Goal: Information Seeking & Learning: Check status

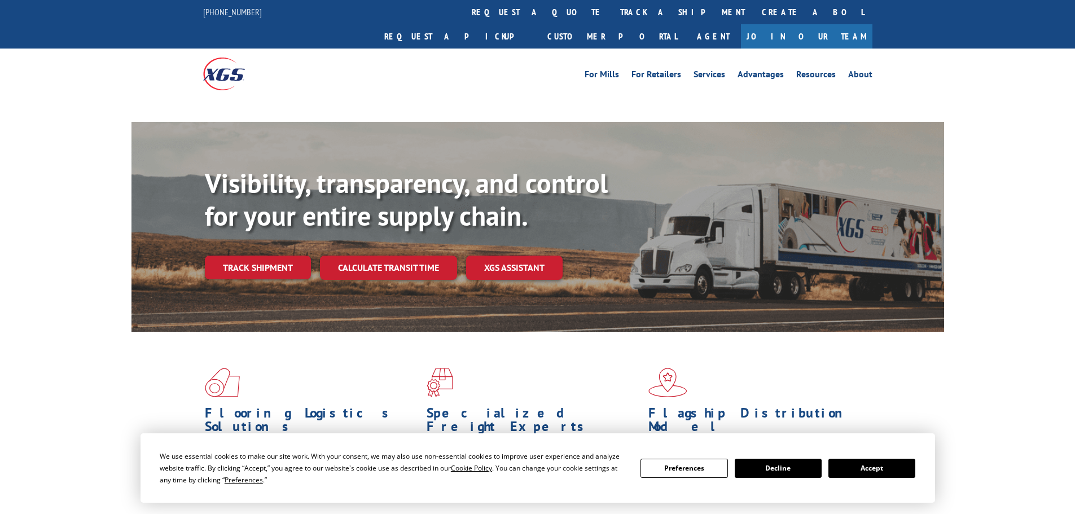
click at [243, 243] on div "Visibility, transparency, and control for your entire supply chain. Track shipm…" at bounding box center [575, 246] width 740 height 158
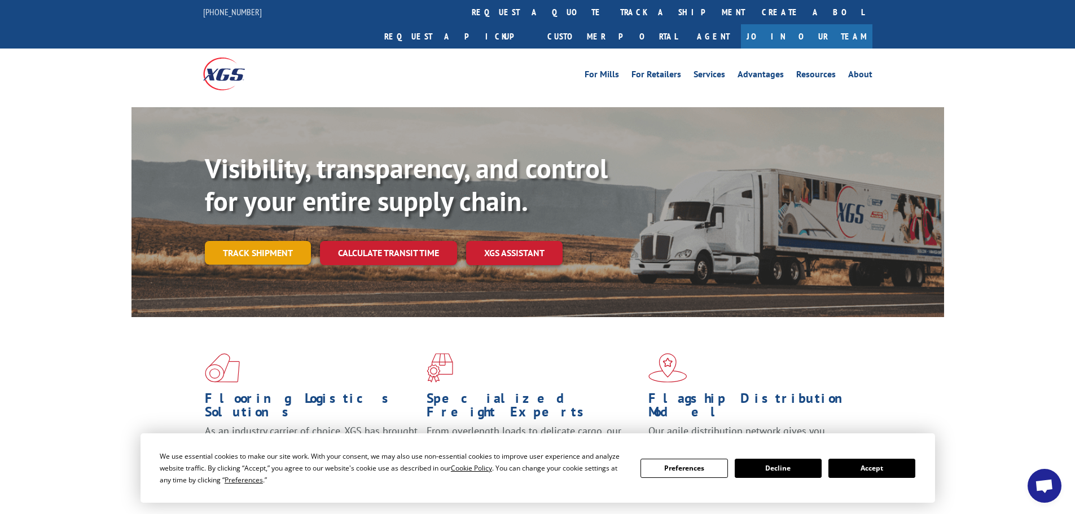
click at [258, 241] on link "Track shipment" at bounding box center [258, 253] width 106 height 24
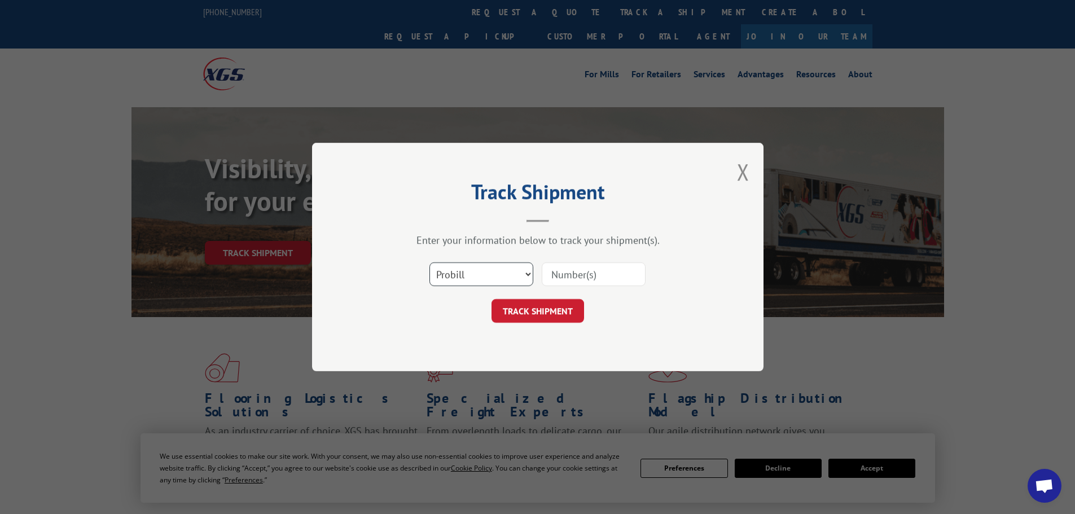
drag, startPoint x: 489, startPoint y: 276, endPoint x: 480, endPoint y: 278, distance: 9.3
click at [480, 278] on select "Select category... Probill BOL PO" at bounding box center [482, 275] width 104 height 24
select select "bol"
click at [430, 263] on select "Select category... Probill BOL PO" at bounding box center [482, 275] width 104 height 24
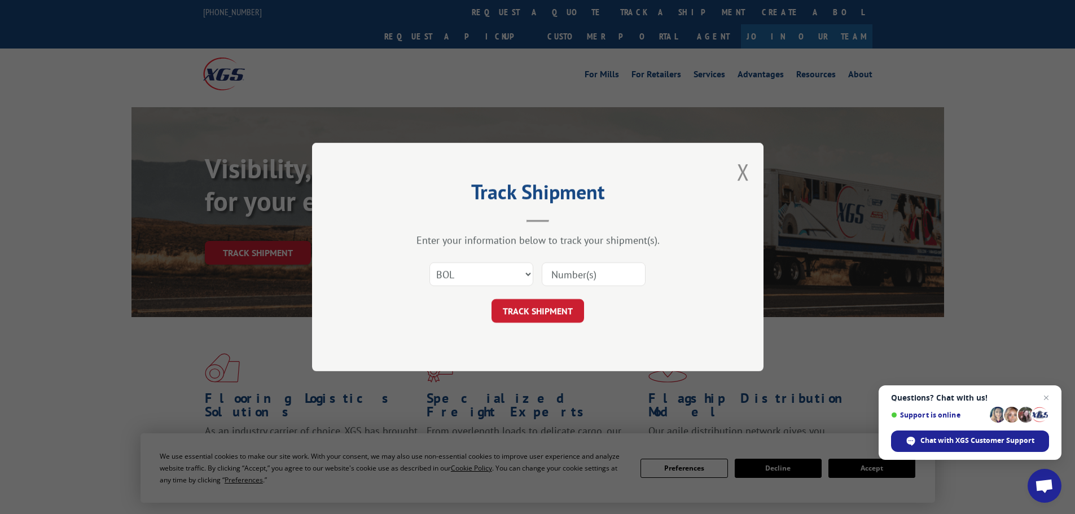
click at [550, 275] on input at bounding box center [594, 275] width 104 height 24
paste input "5513789"
type input "5513789"
click at [542, 304] on button "TRACK SHIPMENT" at bounding box center [538, 311] width 93 height 24
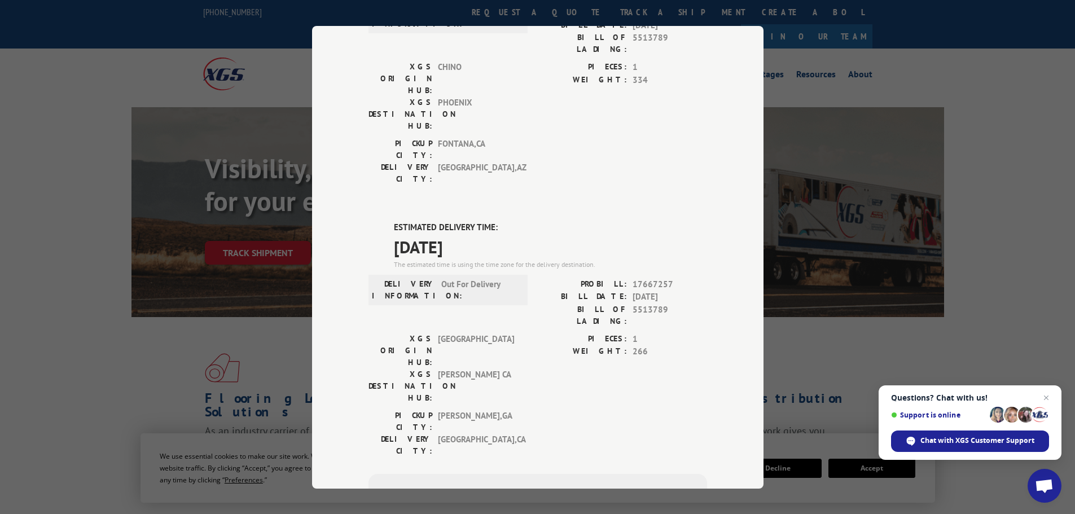
scroll to position [226, 0]
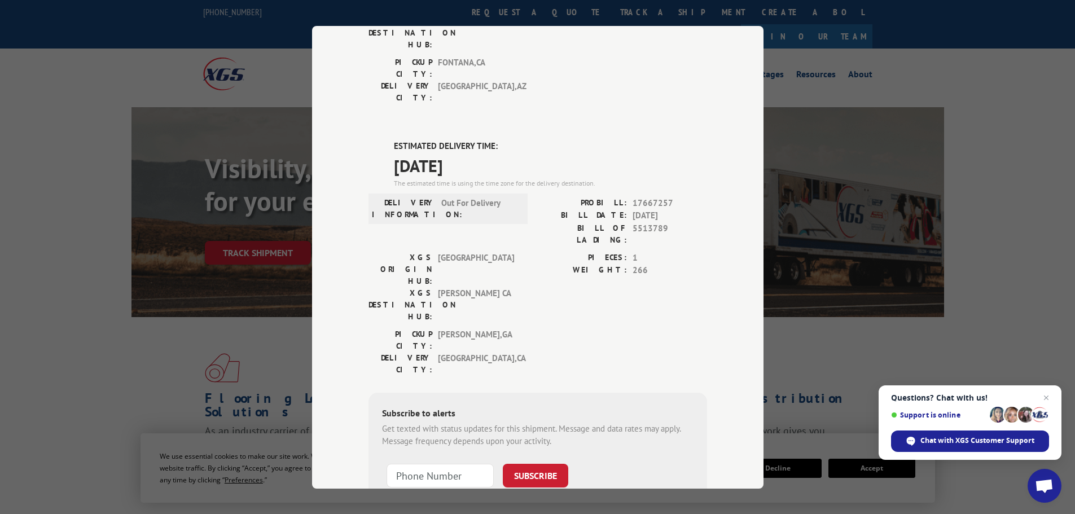
click at [145, 317] on div "Track Shipment DELIVERED DELIVERY INFORMATION: PROBILL: 9905295 BILL DATE: [DAT…" at bounding box center [537, 257] width 1075 height 514
